Goal: Task Accomplishment & Management: Use online tool/utility

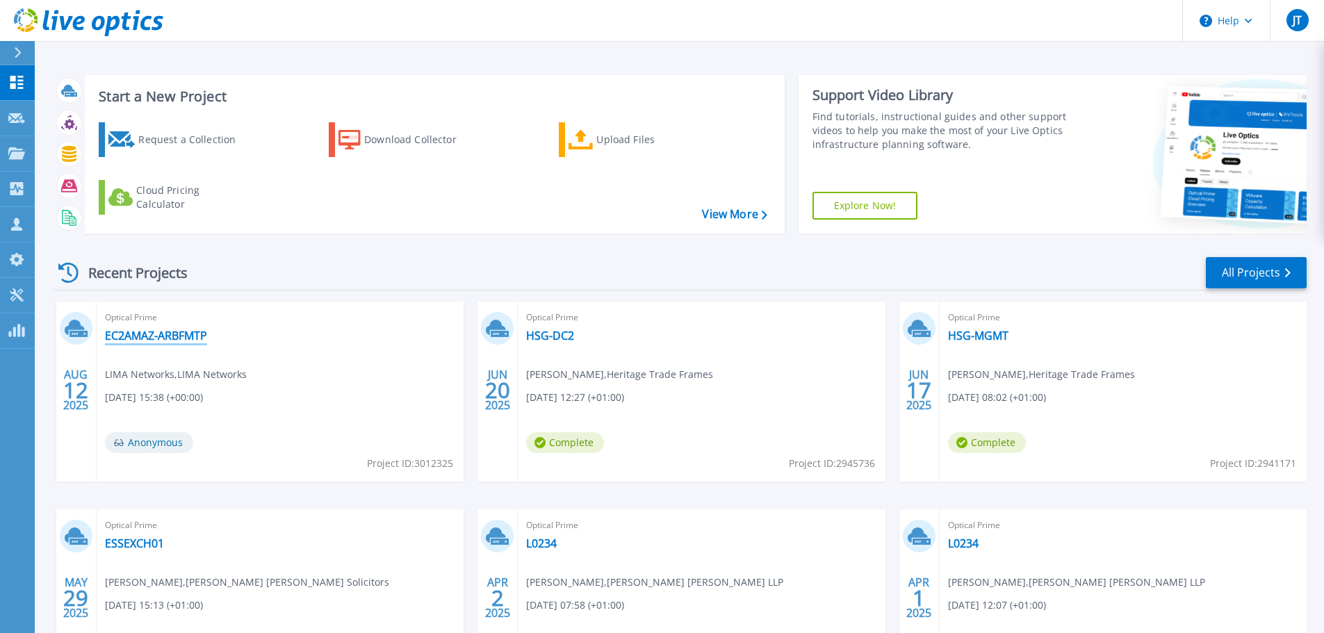
click at [195, 336] on link "EC2AMAZ-ARBFMTP" at bounding box center [156, 336] width 102 height 14
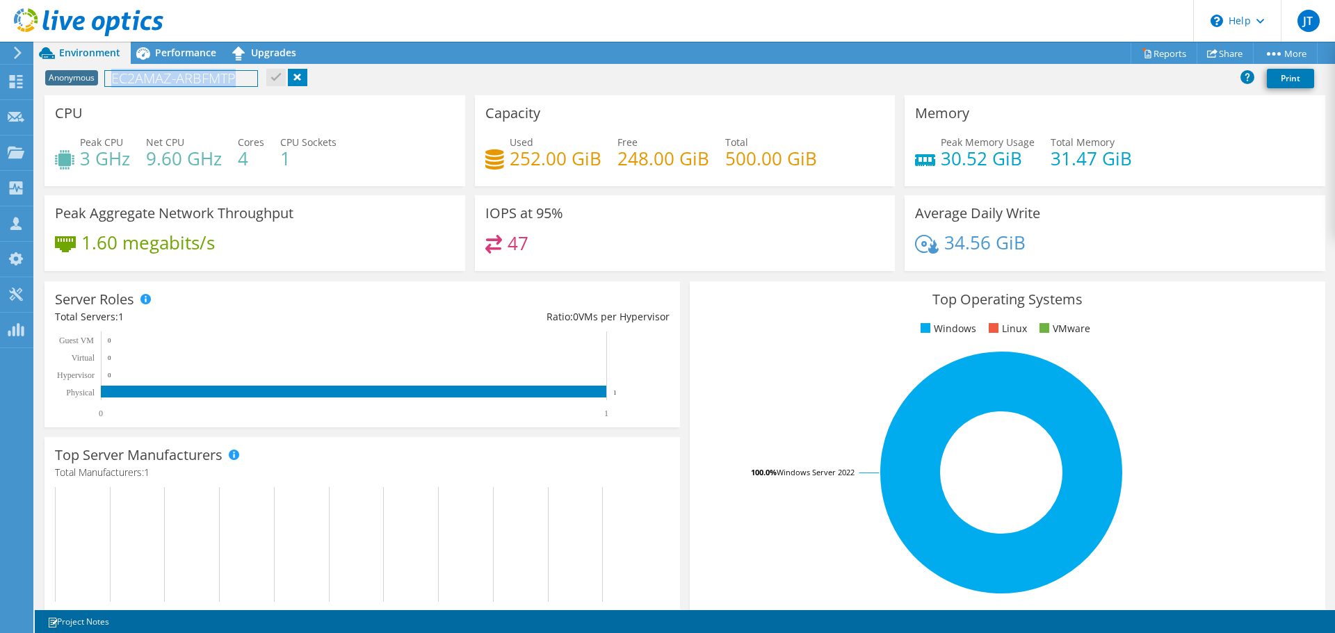
drag, startPoint x: 245, startPoint y: 79, endPoint x: 111, endPoint y: 81, distance: 134.2
click at [111, 81] on h1 "EC2AMAZ-ARBFMTP" at bounding box center [181, 78] width 152 height 15
copy h1 "EC2AMAZ-ARBFMTP"
